Goal: Task Accomplishment & Management: Find specific page/section

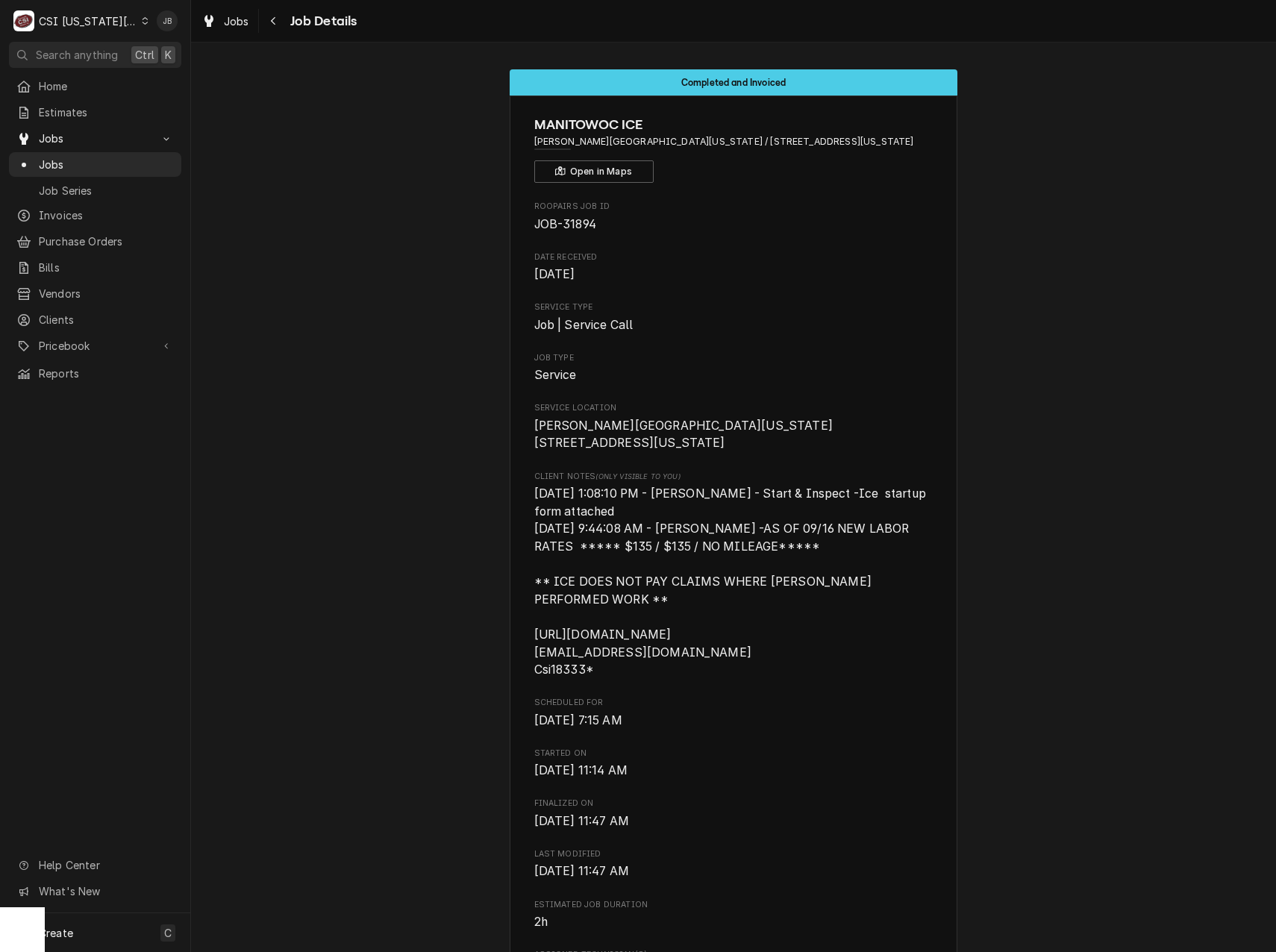
scroll to position [1892, 0]
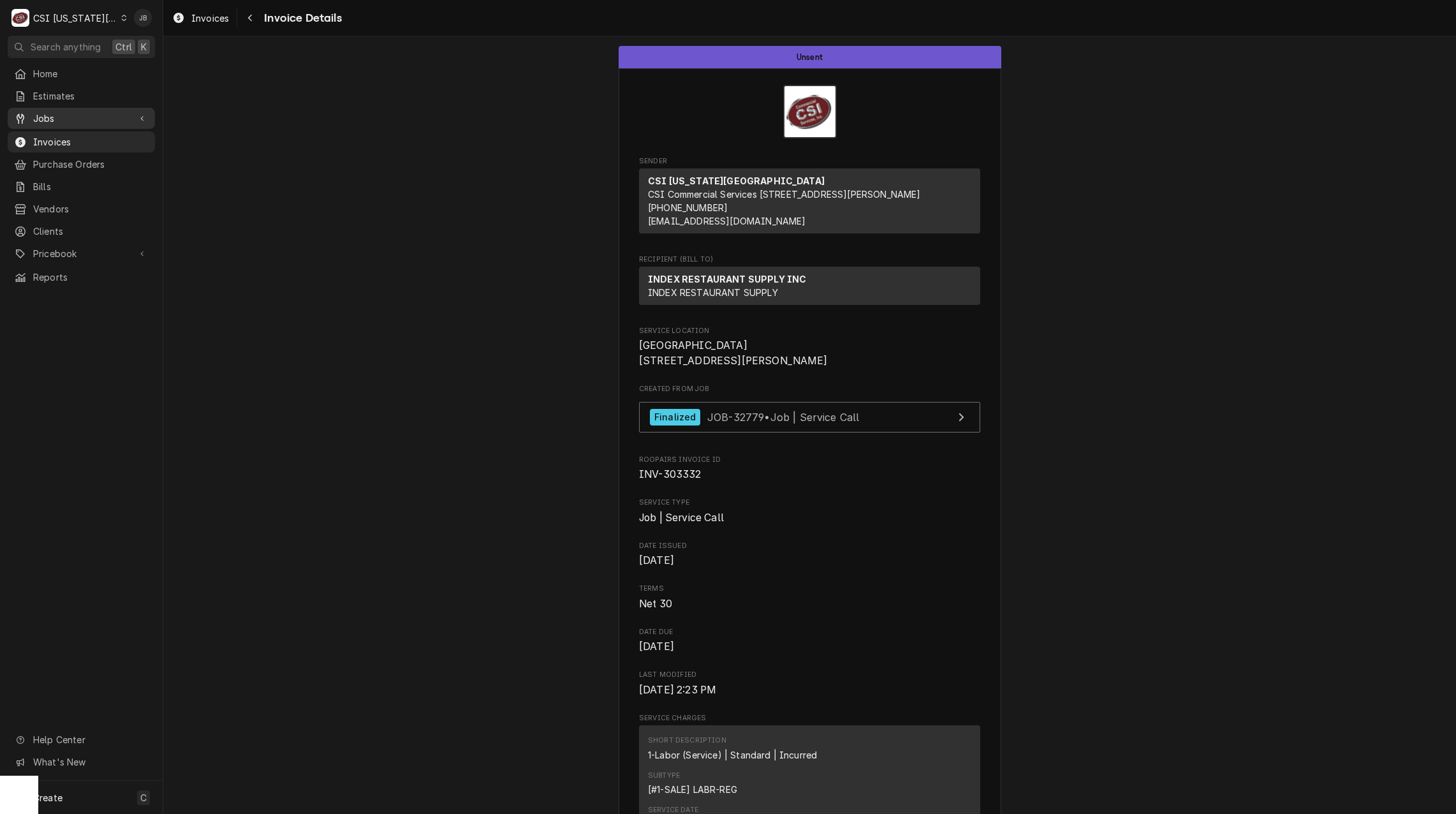
click at [75, 115] on span "Jobs" at bounding box center [81, 119] width 97 height 14
click at [84, 145] on link "Jobs" at bounding box center [81, 140] width 147 height 21
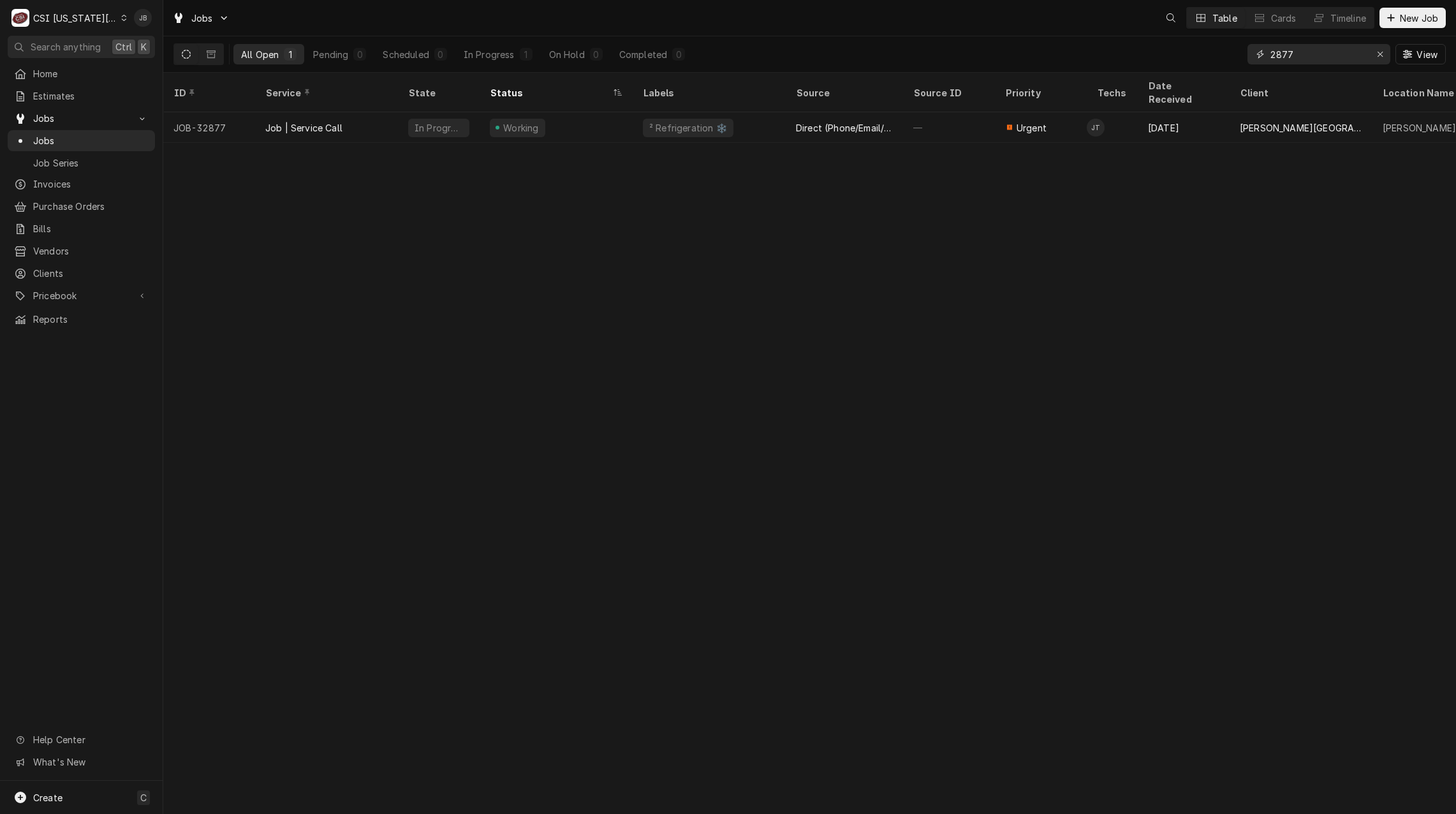
drag, startPoint x: 1322, startPoint y: 56, endPoint x: 1164, endPoint y: 34, distance: 159.5
click at [1170, 39] on div "All Open 1 Pending 0 Scheduled 0 In Progress 1 On Hold 0 Completed 0 2877 View" at bounding box center [810, 55] width 1272 height 36
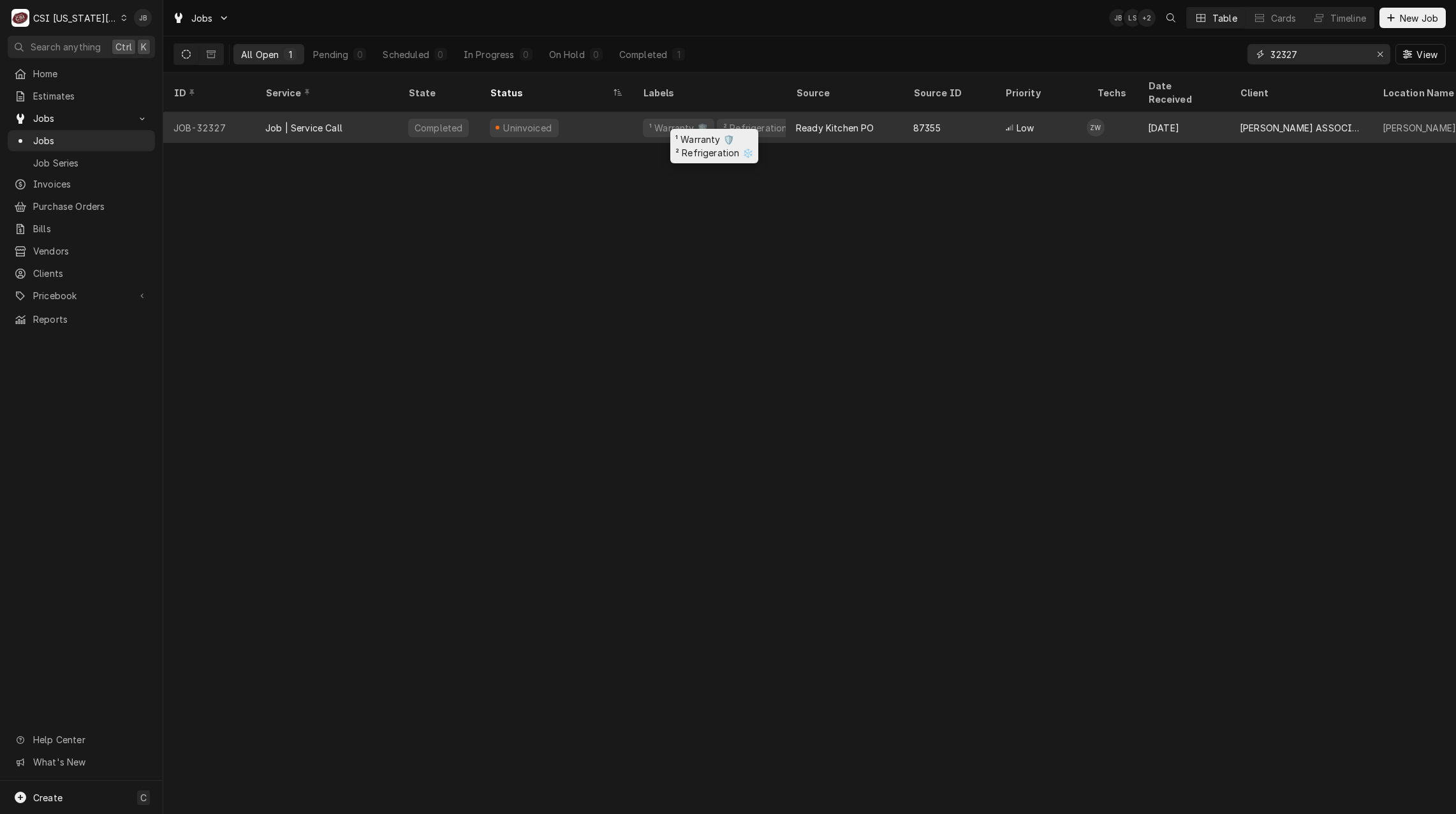
type input "32327"
click at [754, 121] on div "² Refrigeration ❄️" at bounding box center [763, 128] width 80 height 14
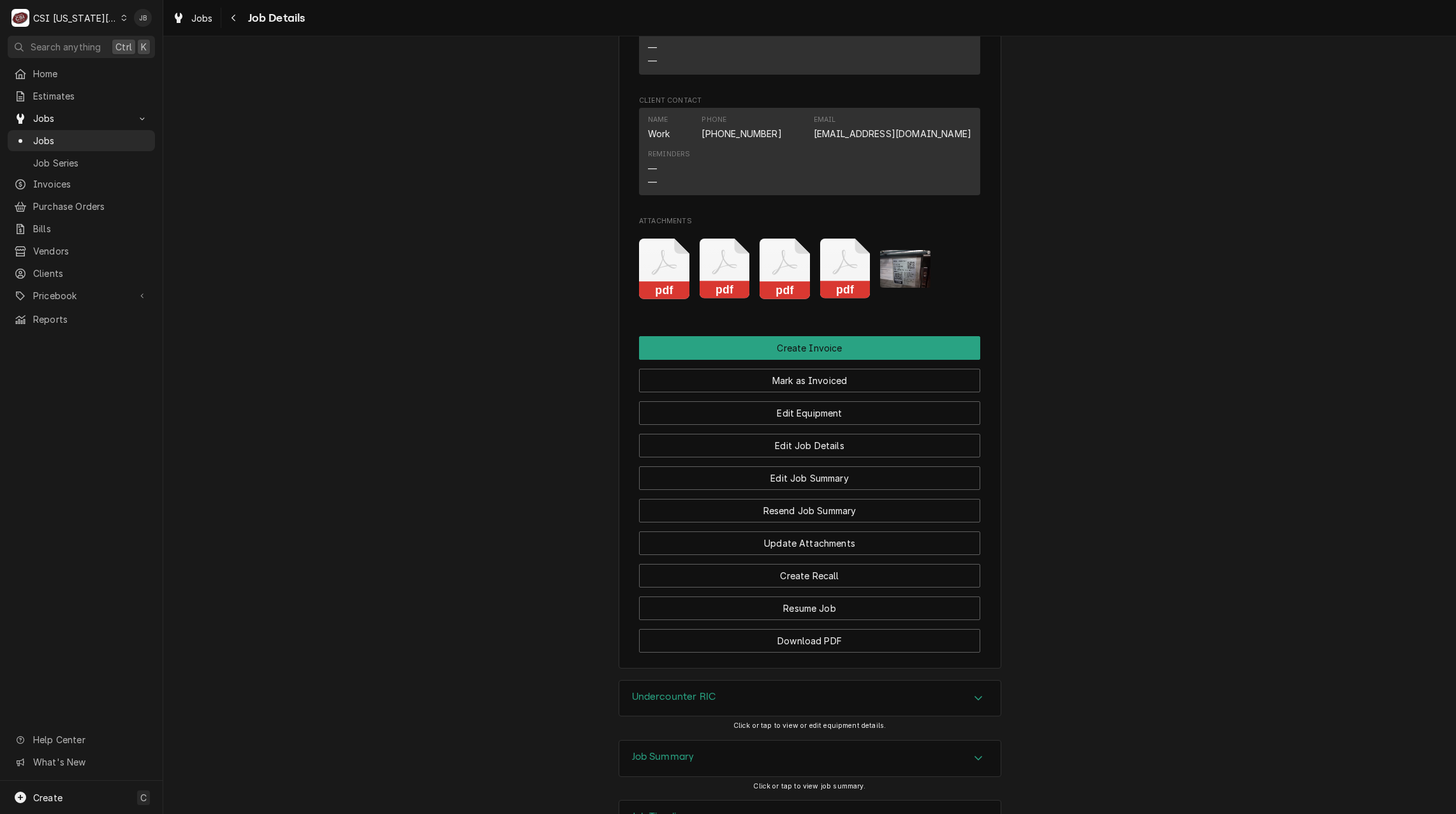
scroll to position [1698, 0]
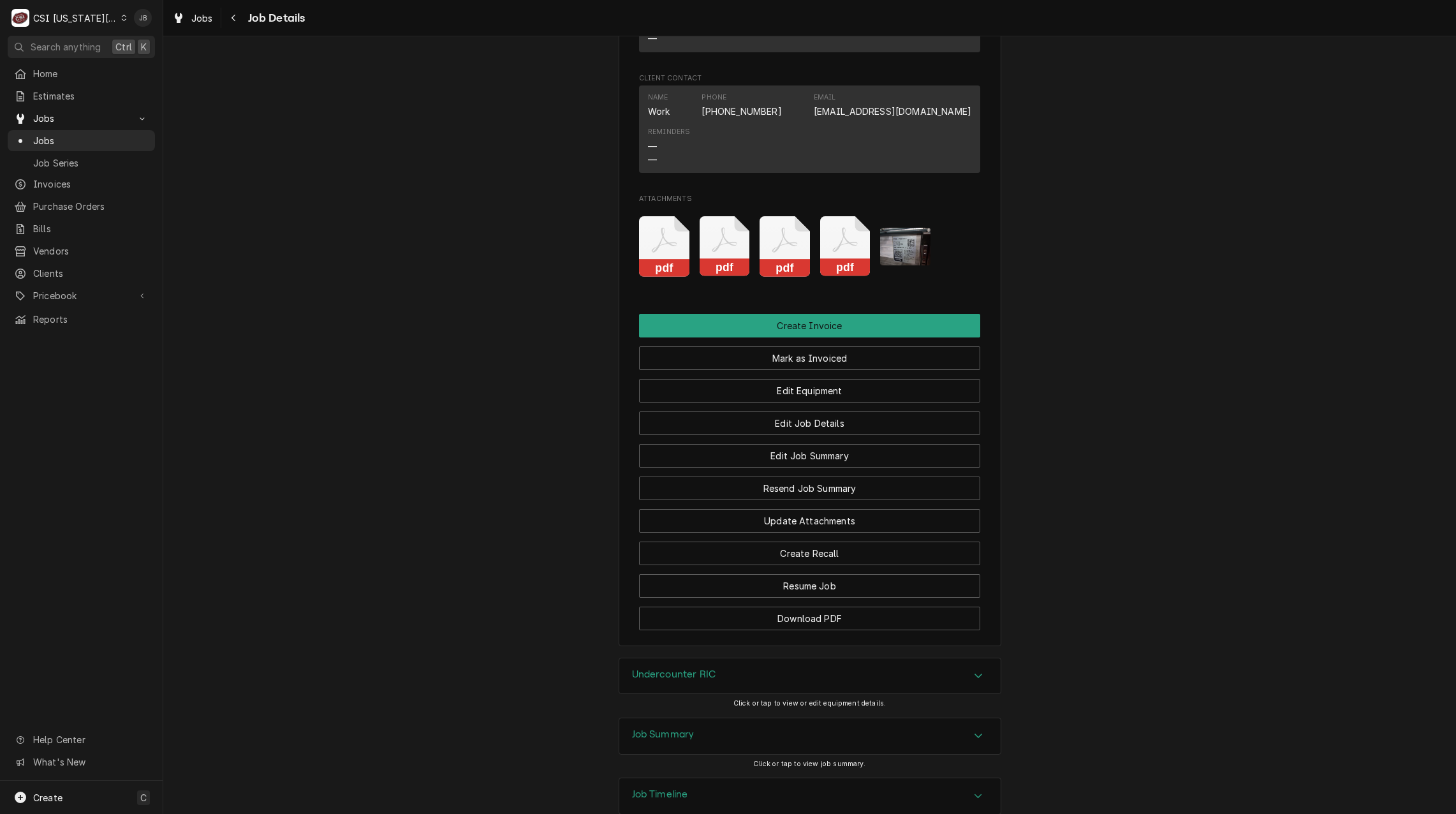
click at [696, 718] on div "Job Summary" at bounding box center [810, 736] width 381 height 36
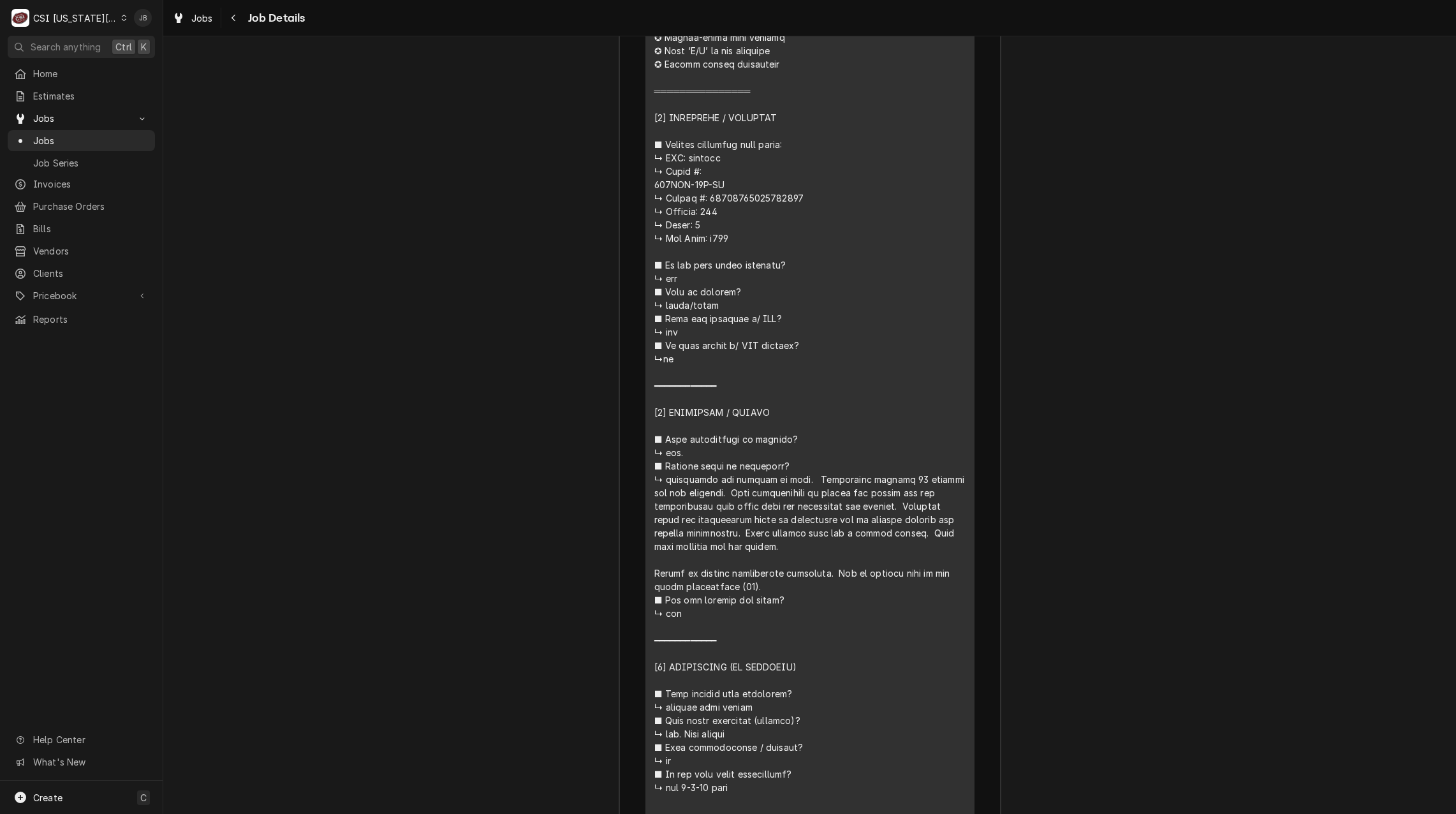
scroll to position [3165, 0]
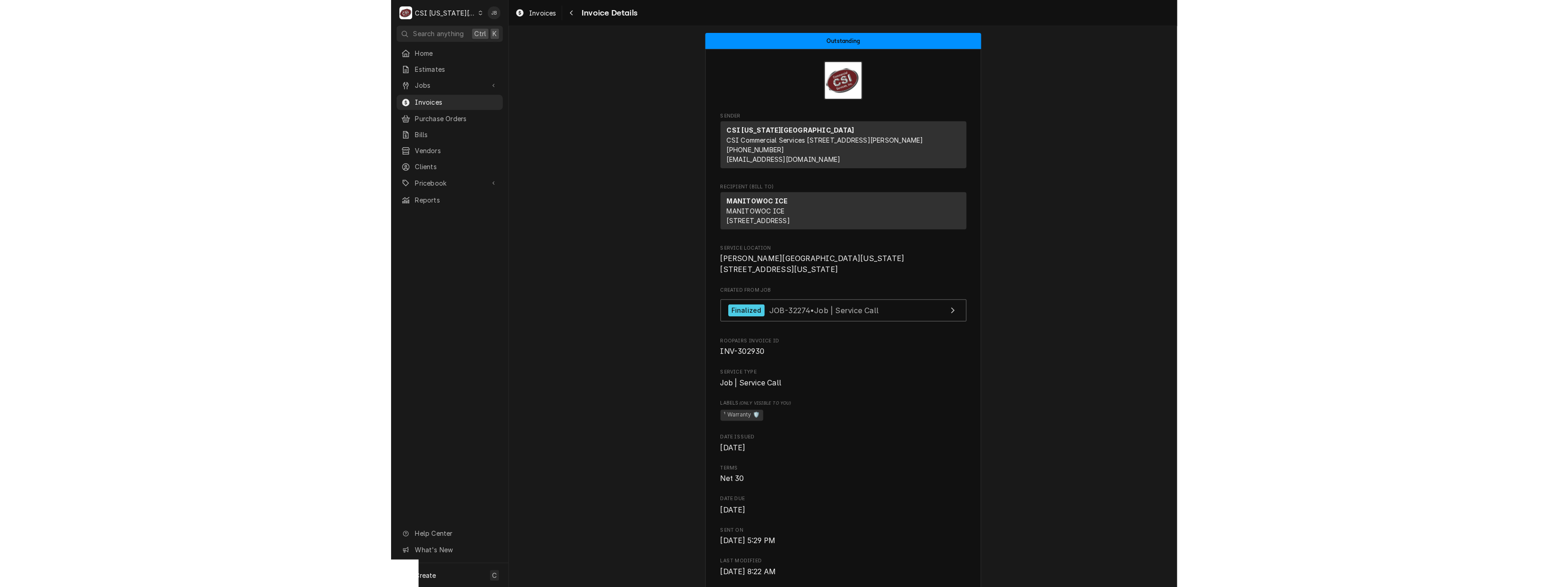
scroll to position [1600, 0]
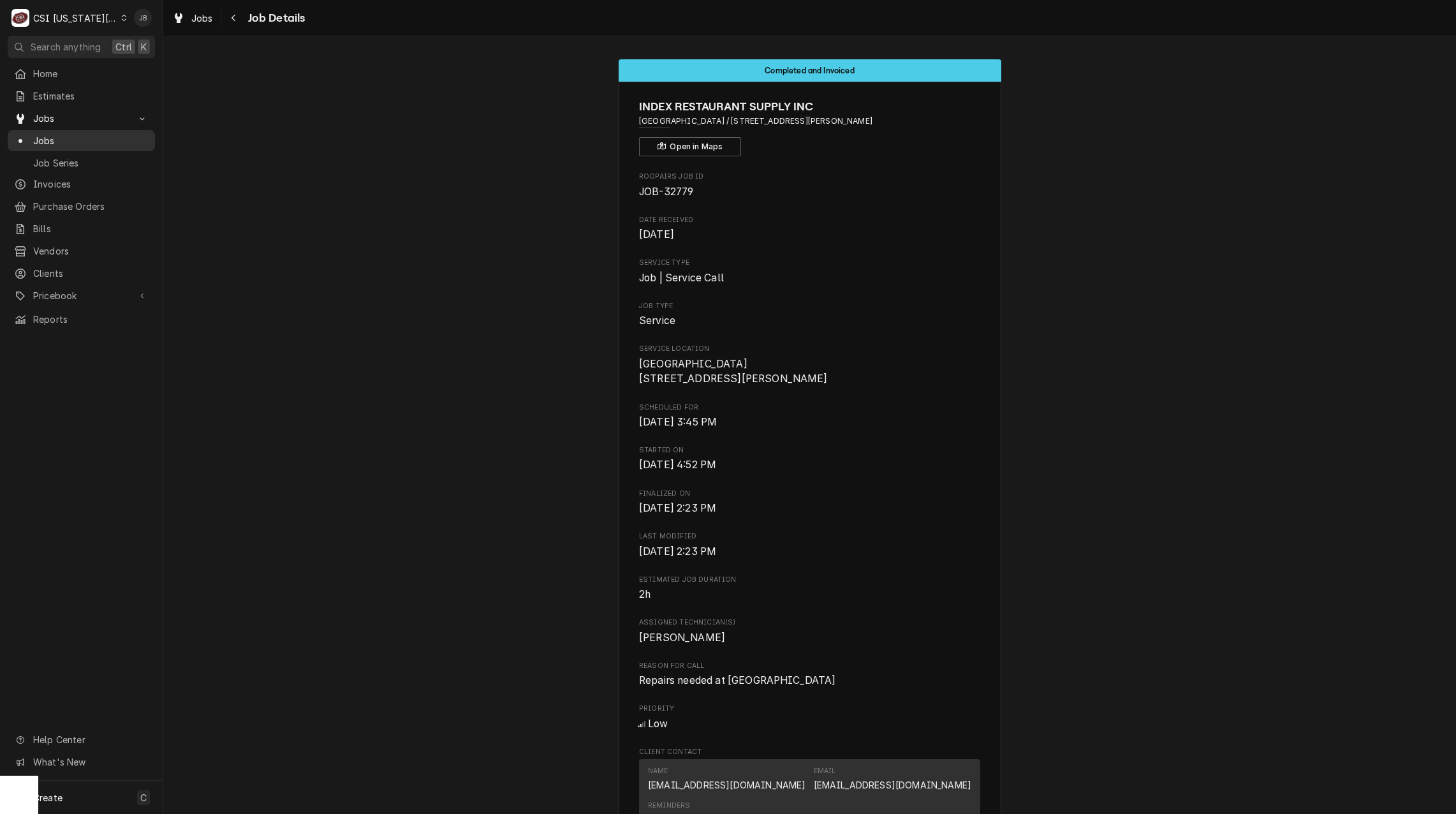
click at [63, 138] on span "Jobs" at bounding box center [91, 141] width 115 height 14
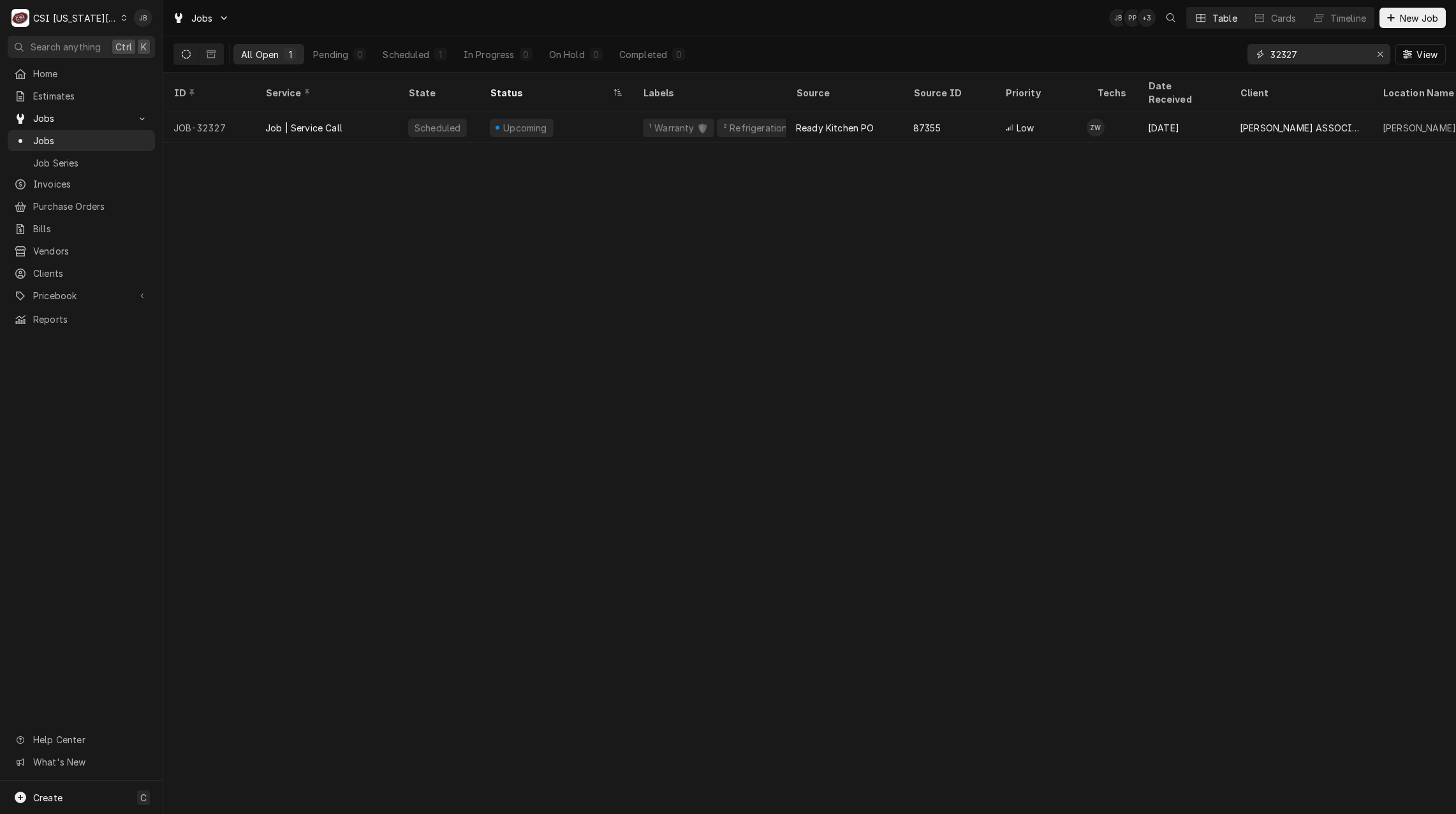
drag, startPoint x: 1315, startPoint y: 49, endPoint x: 1226, endPoint y: 47, distance: 89.0
click at [1228, 47] on div "All Open 1 Pending 0 Scheduled 1 In Progress 0 On Hold 0 Completed 0 32327 View" at bounding box center [810, 55] width 1272 height 36
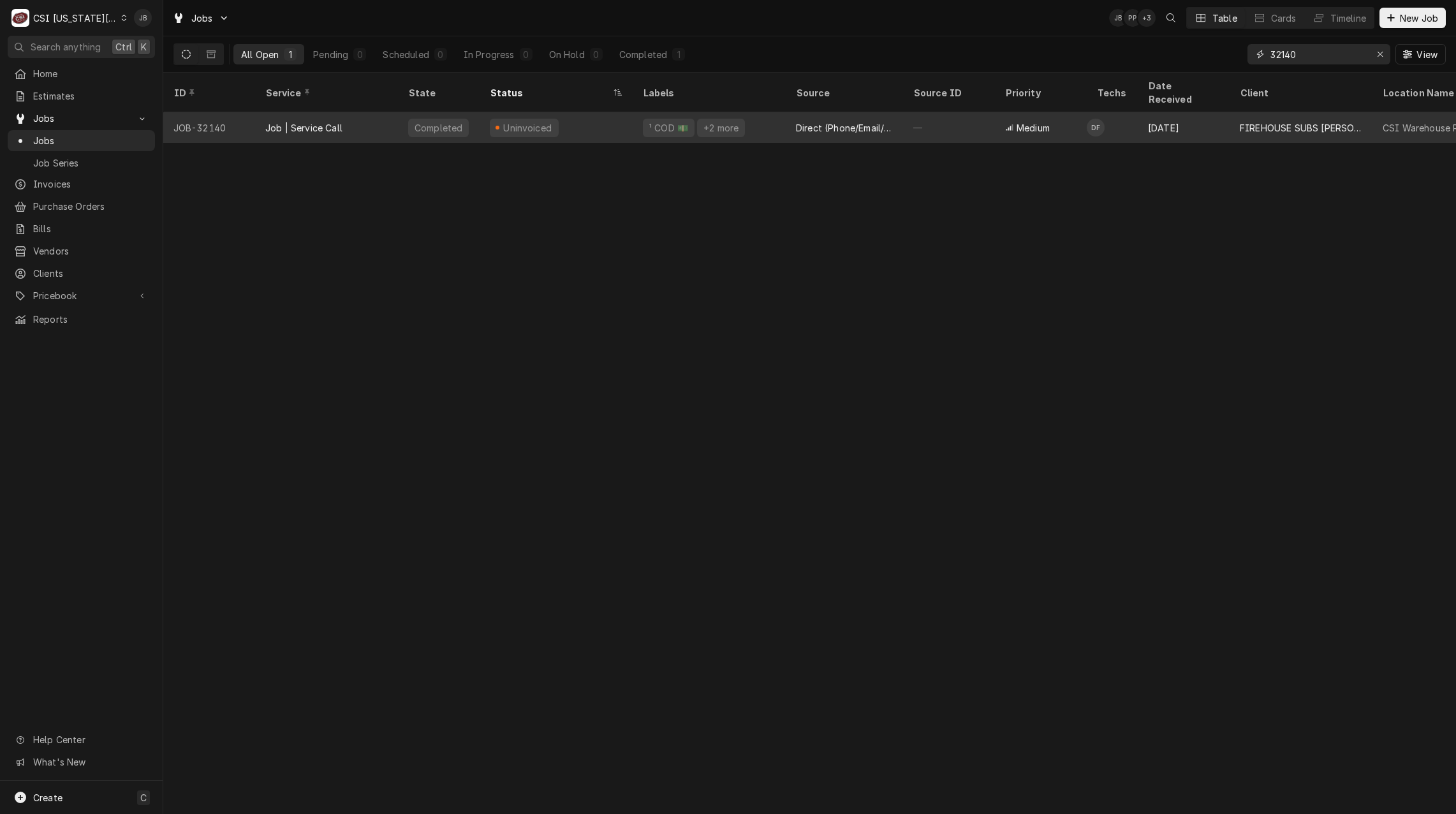
type input "32140"
click at [369, 116] on div "Job | Service Call" at bounding box center [326, 127] width 143 height 31
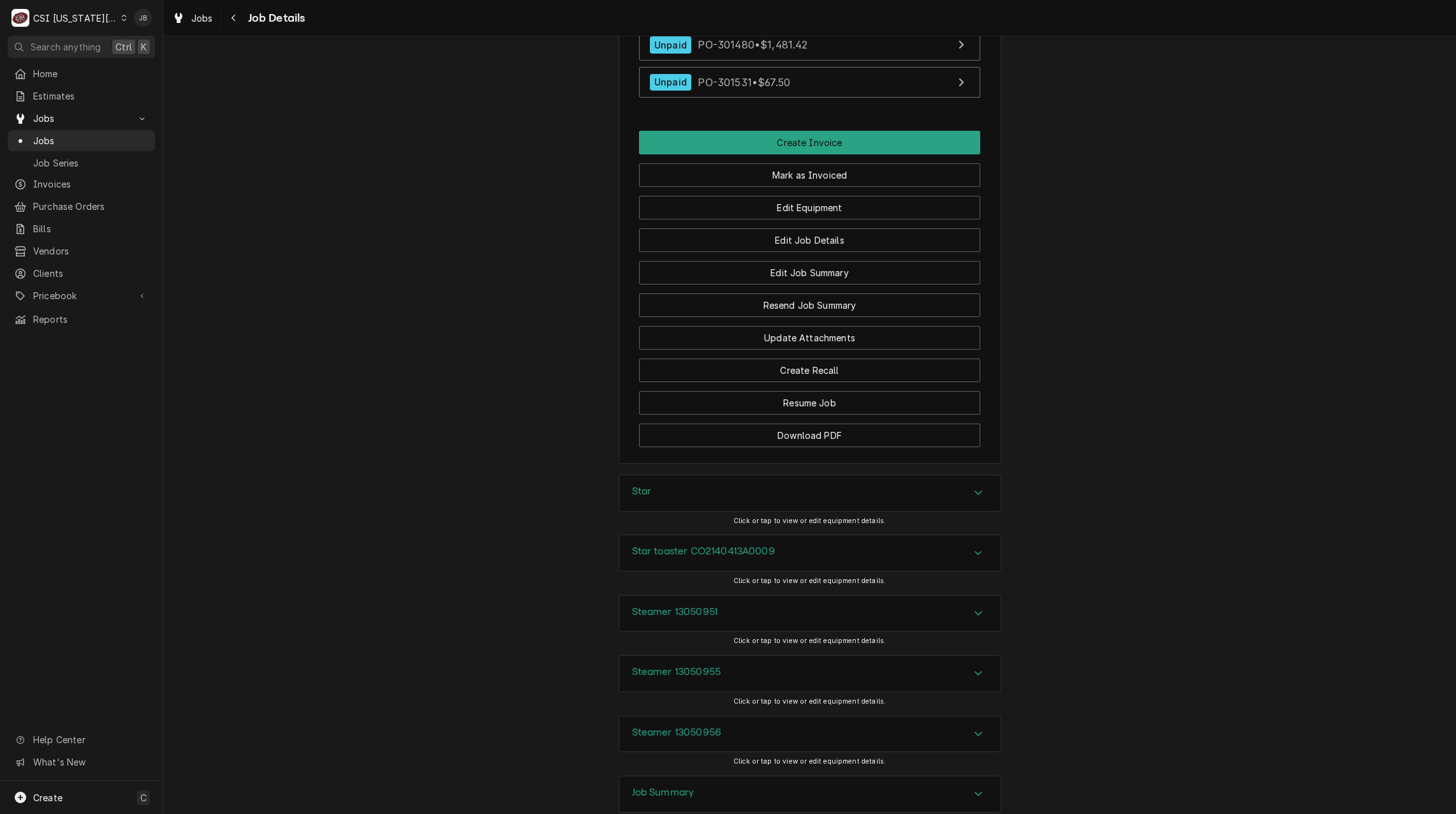
scroll to position [1389, 0]
